Goal: Task Accomplishment & Management: Manage account settings

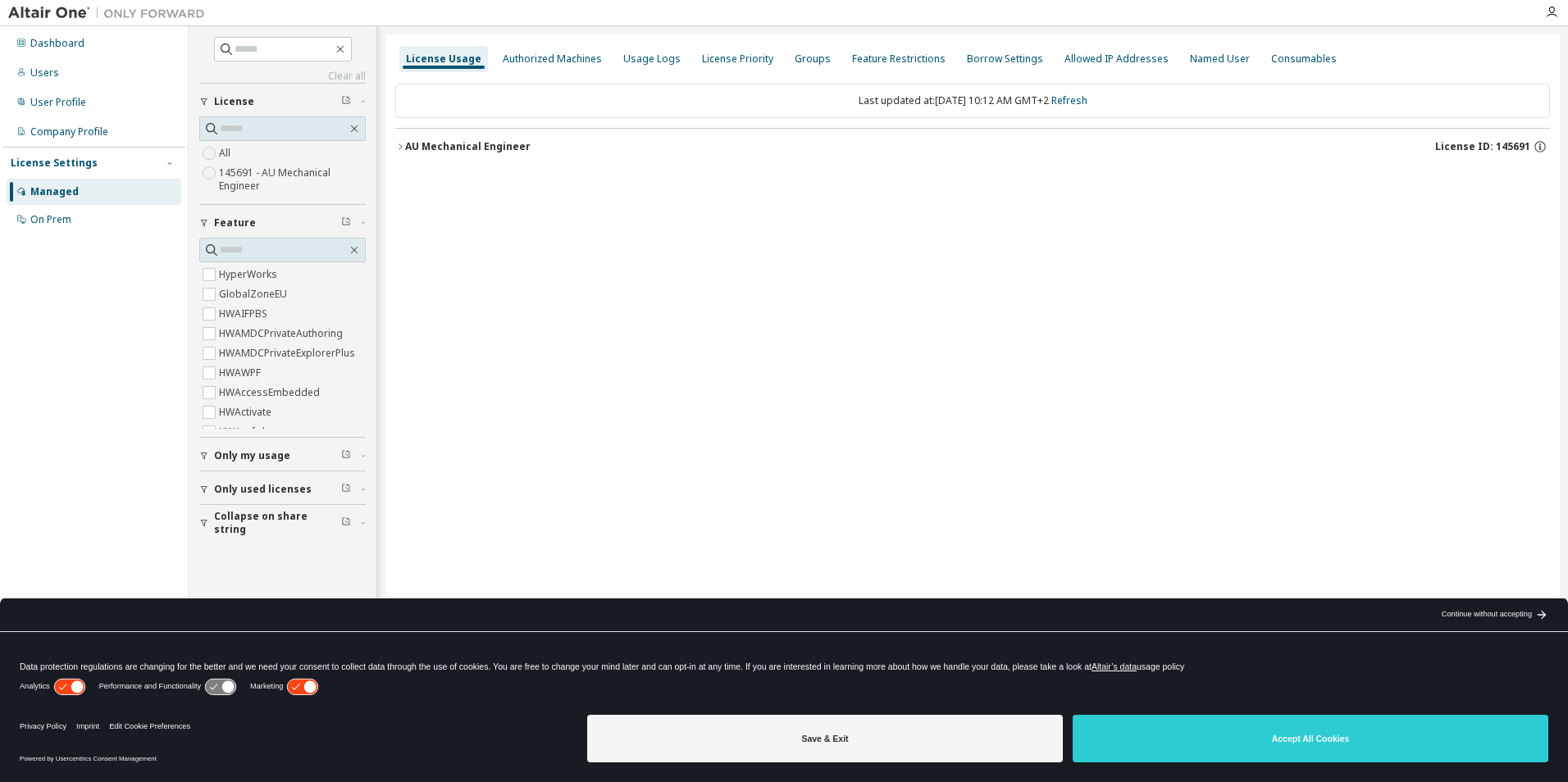
click at [485, 145] on div "AU Mechanical Engineer" at bounding box center [468, 147] width 125 height 13
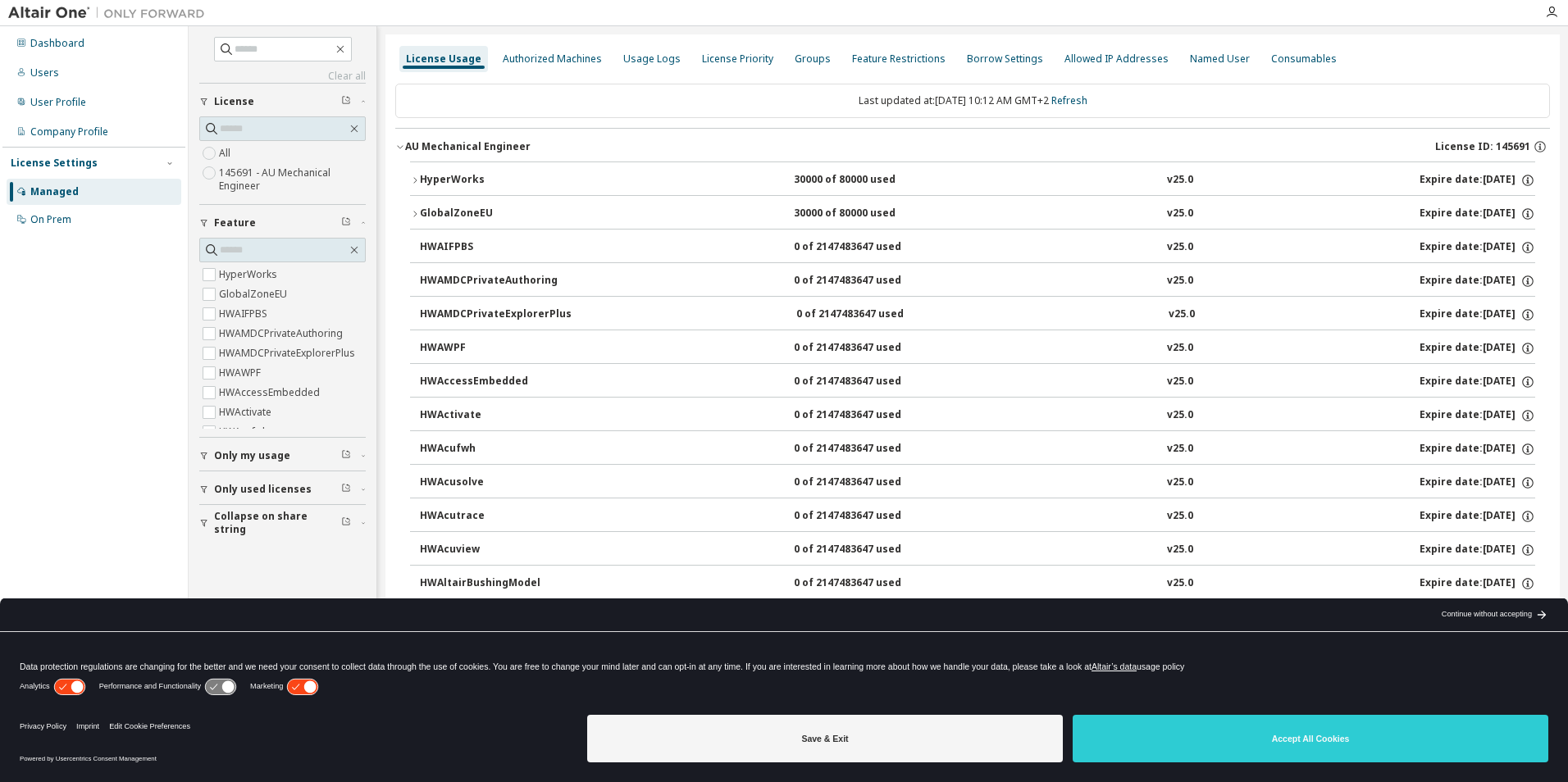
click at [450, 178] on div "HyperWorks" at bounding box center [494, 181] width 148 height 15
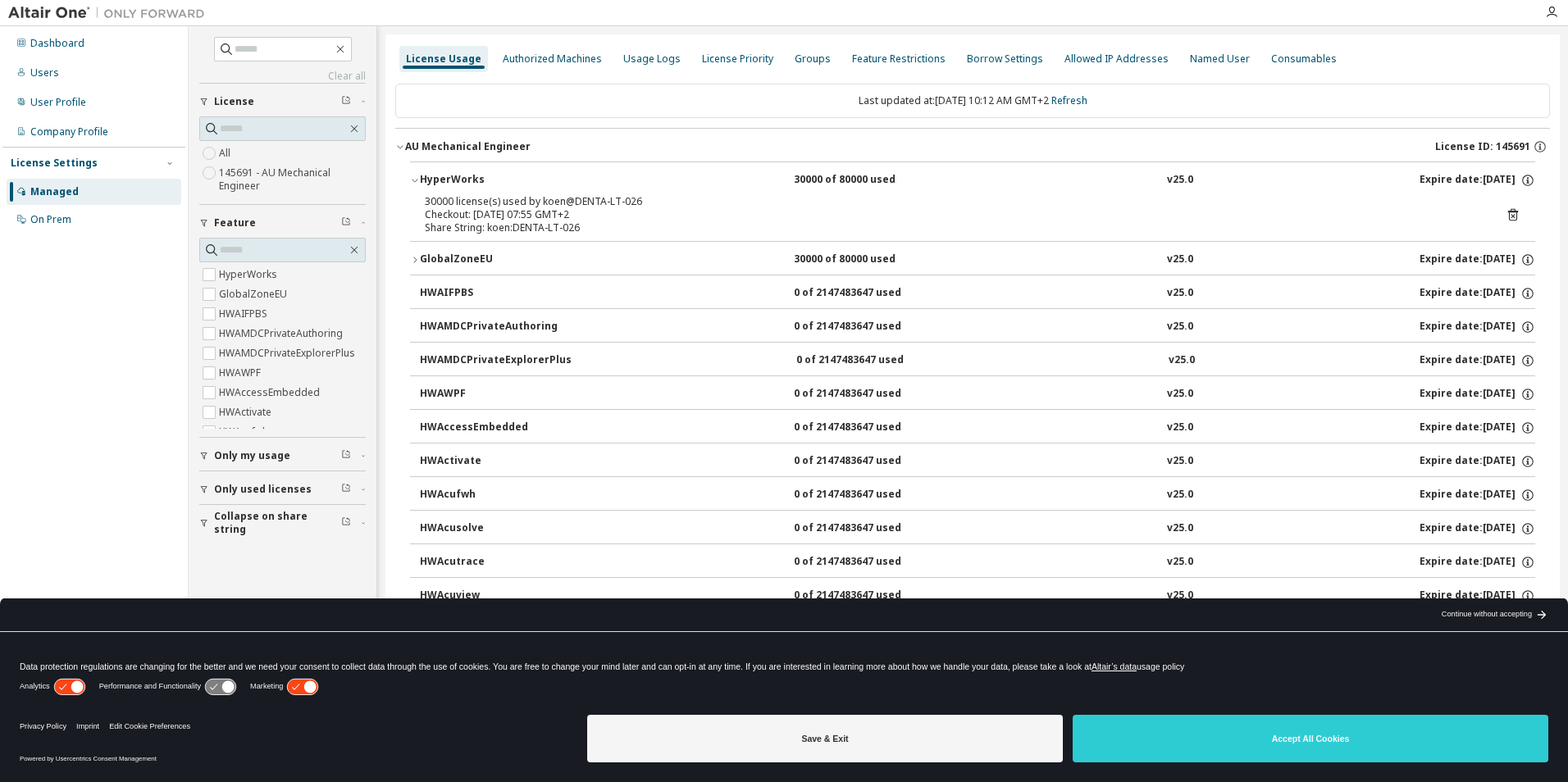
click at [545, 221] on div "Share String: koen:DENTA-LT-026" at bounding box center [953, 228] width 1056 height 13
click at [843, 180] on div "30000 of 80000 used" at bounding box center [867, 181] width 148 height 15
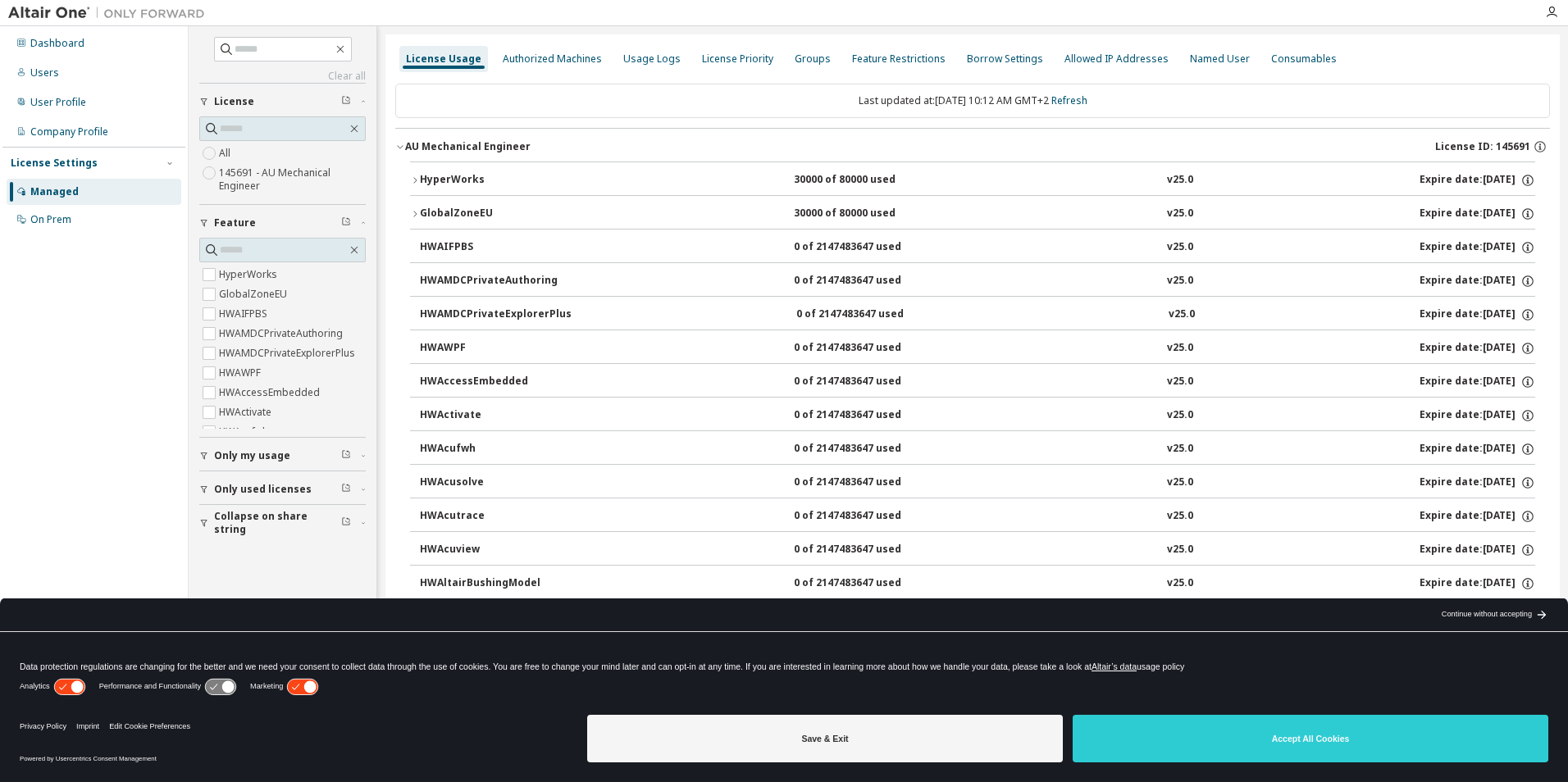
click at [795, 183] on div "30000 of 80000 used" at bounding box center [867, 181] width 148 height 15
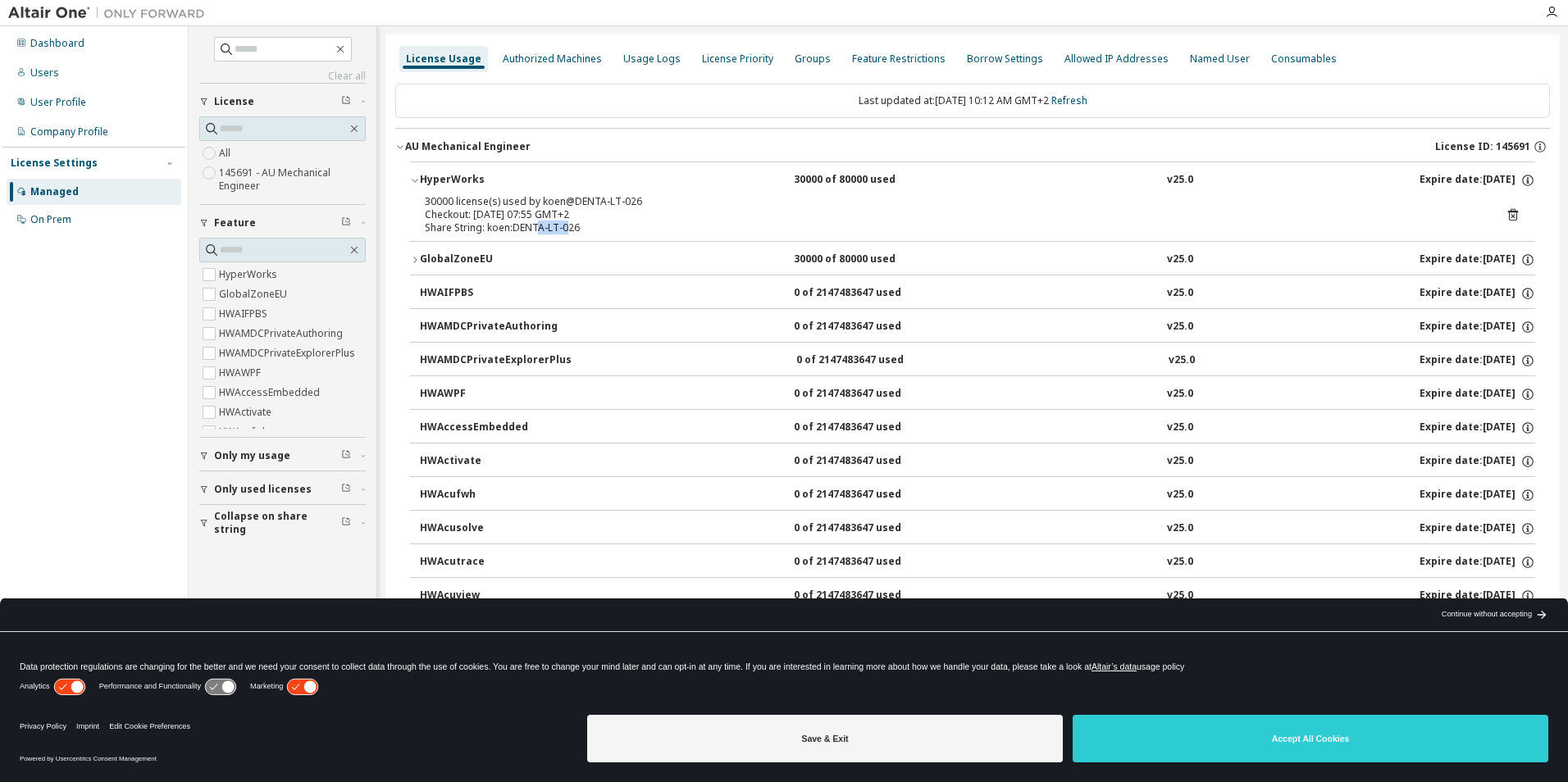
drag, startPoint x: 536, startPoint y: 230, endPoint x: 565, endPoint y: 228, distance: 29.1
click at [565, 228] on div "Share String: koen:DENTA-LT-026" at bounding box center [953, 228] width 1056 height 13
drag, startPoint x: 565, startPoint y: 228, endPoint x: 476, endPoint y: 252, distance: 92.2
click at [475, 252] on div "GlobalZoneEU" at bounding box center [494, 260] width 148 height 15
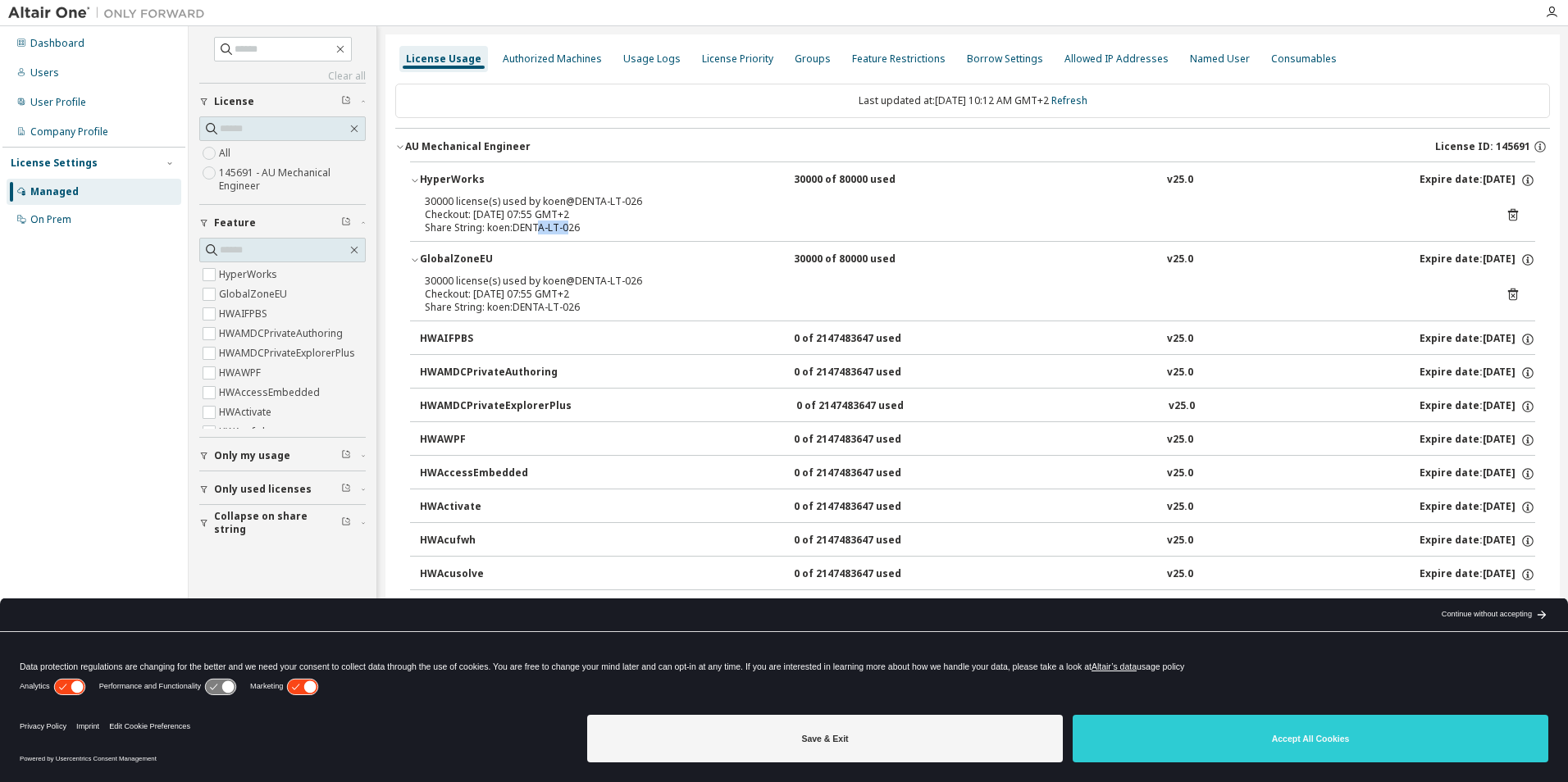
click at [466, 254] on div "GlobalZoneEU" at bounding box center [494, 260] width 148 height 15
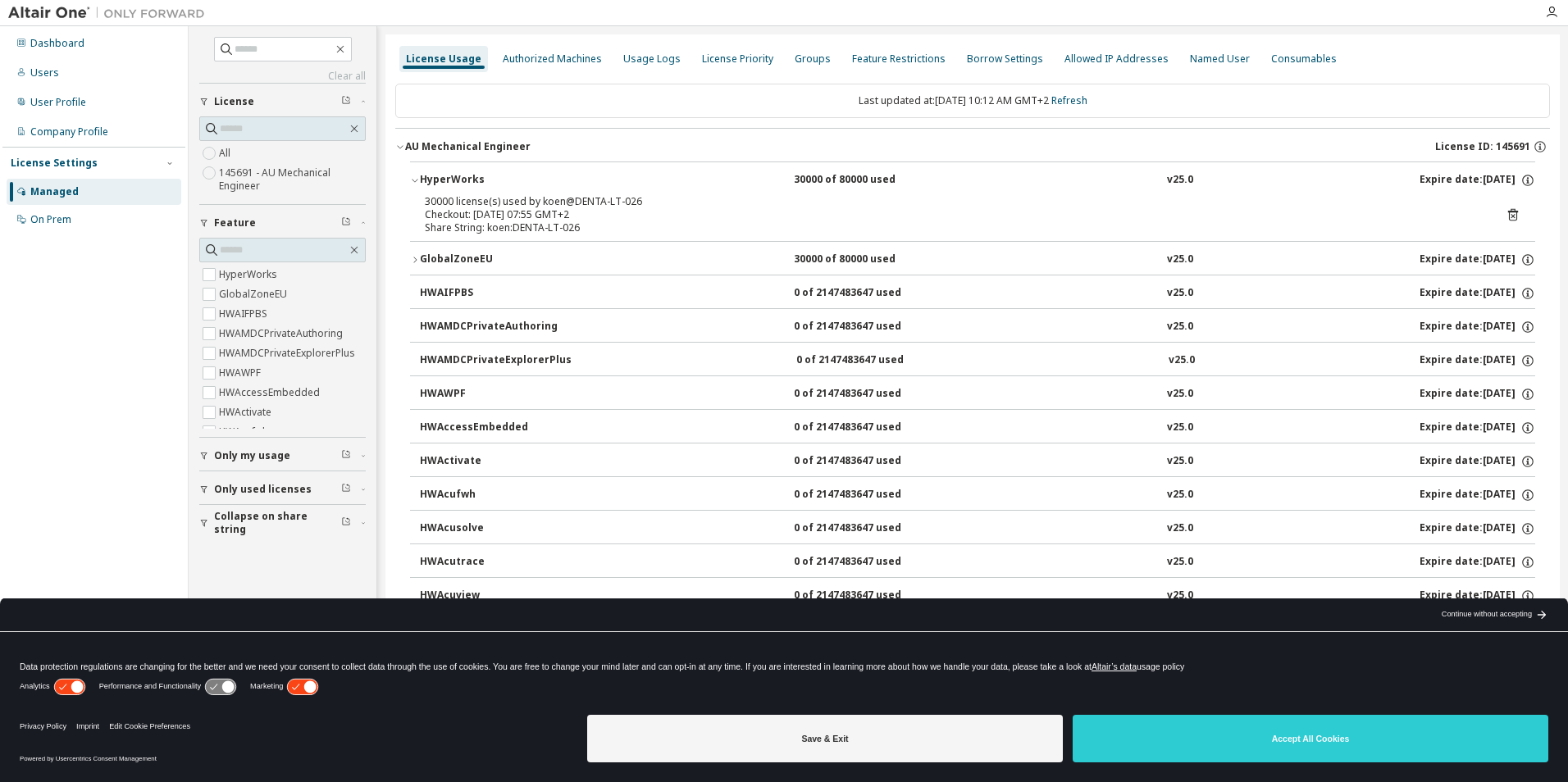
click at [610, 224] on div "Share String: koen:DENTA-LT-026" at bounding box center [953, 228] width 1056 height 13
